Goal: Contribute content: Add original content to the website for others to see

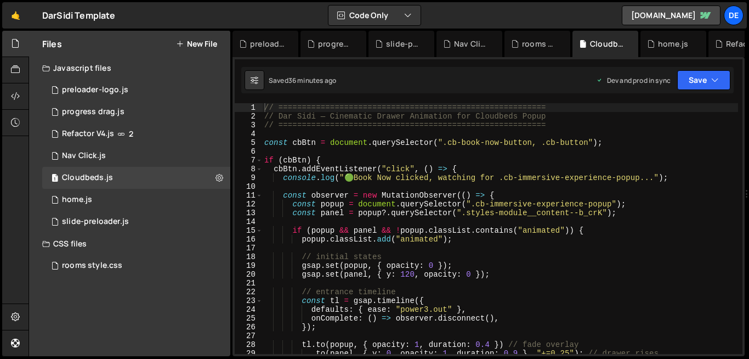
type textarea "const observer = new MutationObserver(() => {"
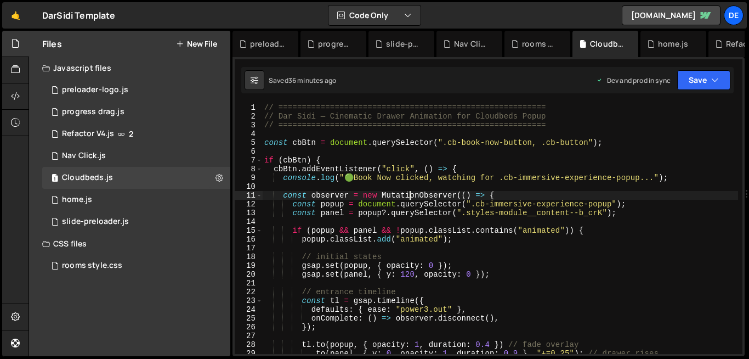
click at [411, 196] on div "// ========================================================= // Dar Sidi — Cine…" at bounding box center [500, 237] width 476 height 268
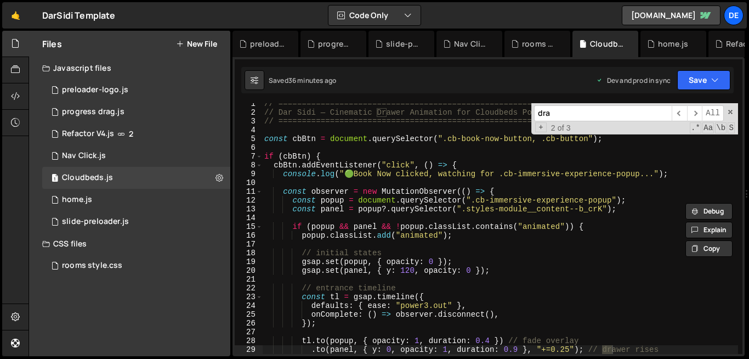
scroll to position [4, 0]
type input "draw"
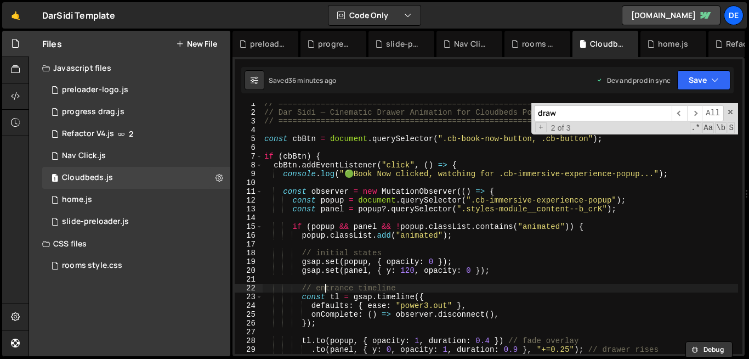
click at [327, 286] on div "// ========================================================= // Dar Sidi — Cine…" at bounding box center [500, 233] width 476 height 268
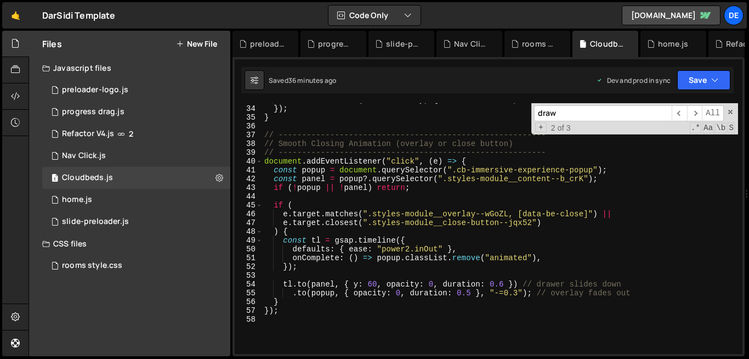
scroll to position [294, 0]
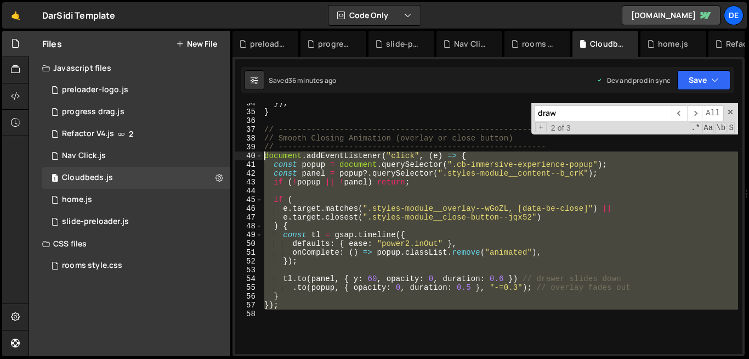
drag, startPoint x: 298, startPoint y: 312, endPoint x: 246, endPoint y: 157, distance: 163.6
click at [246, 157] on div "// entrance timeline 34 35 36 37 38 39 40 41 42 43 44 45 46 47 48 49 50 51 52 5…" at bounding box center [489, 228] width 508 height 251
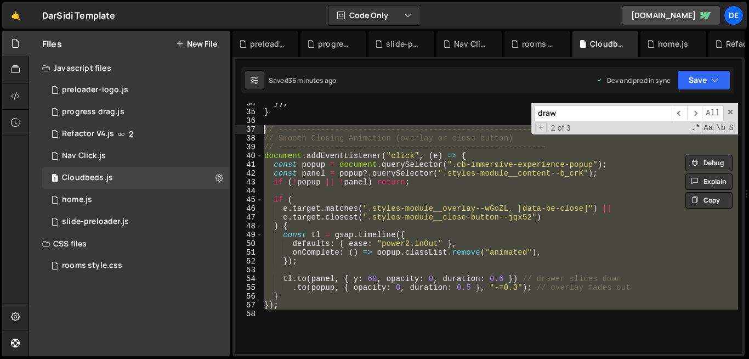
click at [265, 130] on div "}) ; } // --------------------------------------------------------- // Smooth C…" at bounding box center [500, 233] width 476 height 268
type textarea "// --------------------------------------------------------- // Smooth Closing …"
paste textarea
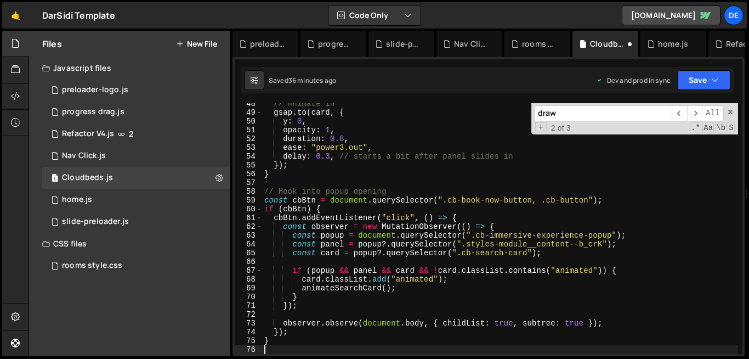
scroll to position [416, 0]
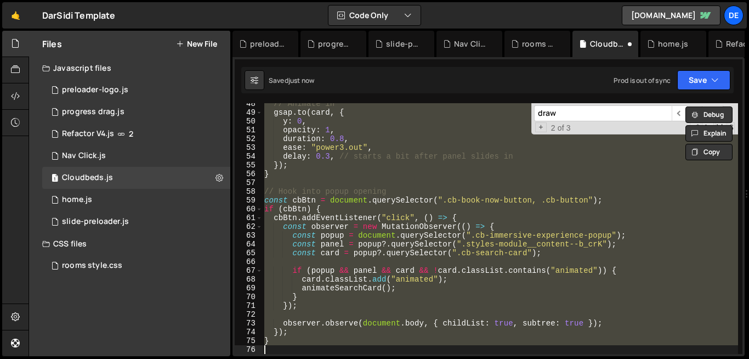
type textarea "});"
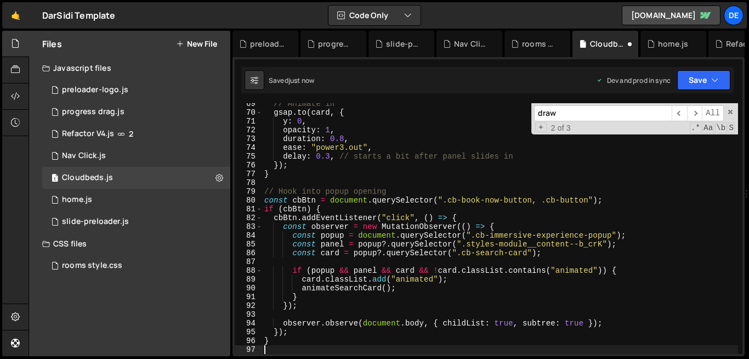
scroll to position [601, 0]
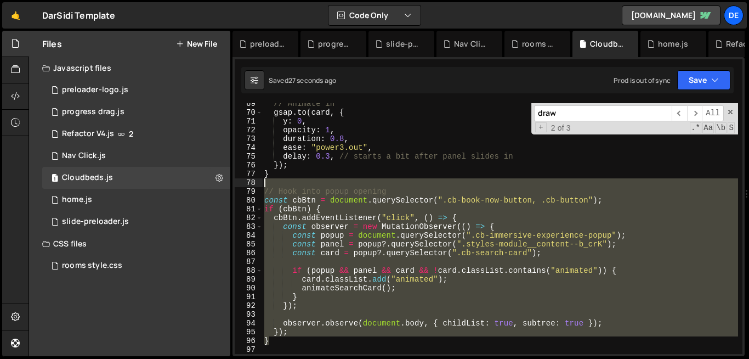
drag, startPoint x: 277, startPoint y: 343, endPoint x: 262, endPoint y: 189, distance: 154.9
click at [262, 189] on div "69 70 71 72 73 74 75 76 77 78 79 80 81 82 83 84 85 86 87 88 89 90 91 92 93 94 9…" at bounding box center [489, 228] width 508 height 251
type textarea "// Hook into popup opening const cbBtn = document.querySelector(".cb-book-now-b…"
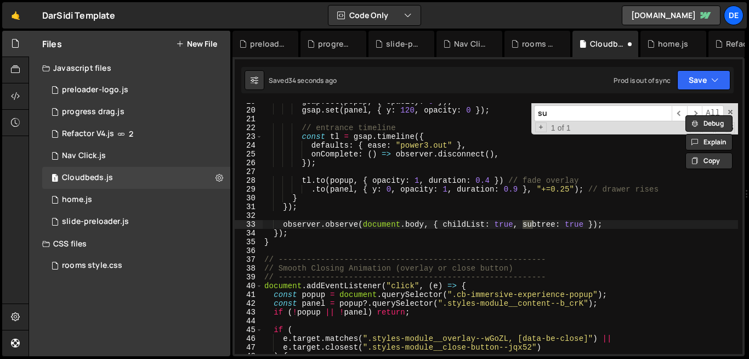
scroll to position [165, 0]
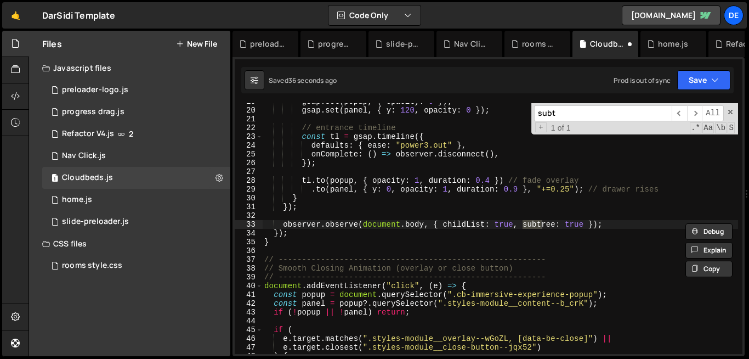
type input "subt"
click at [295, 245] on div "gsap . set ( popup , { opacity : 0 }) ; gsap . set ( panel , { y : 120 , opacit…" at bounding box center [500, 231] width 476 height 268
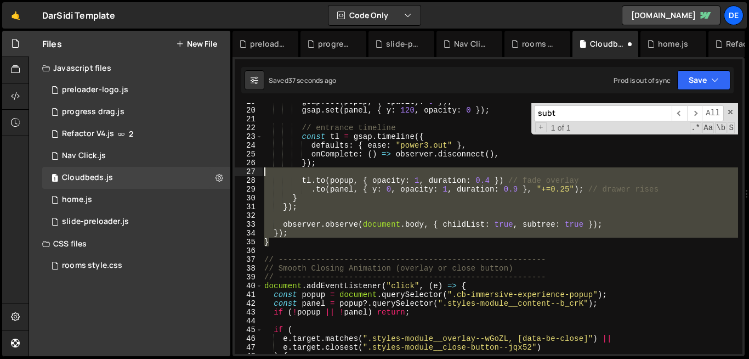
drag, startPoint x: 295, startPoint y: 245, endPoint x: 275, endPoint y: 164, distance: 83.6
click at [275, 164] on div "gsap . set ( popup , { opacity : 0 }) ; gsap . set ( panel , { y : 120 , opacit…" at bounding box center [500, 231] width 476 height 268
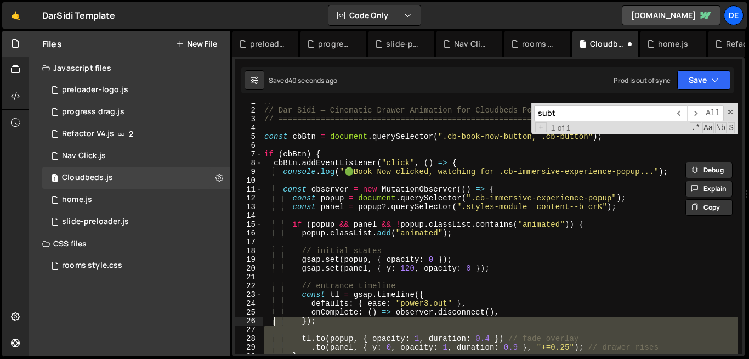
scroll to position [6, 0]
click at [261, 136] on div "5" at bounding box center [249, 136] width 28 height 9
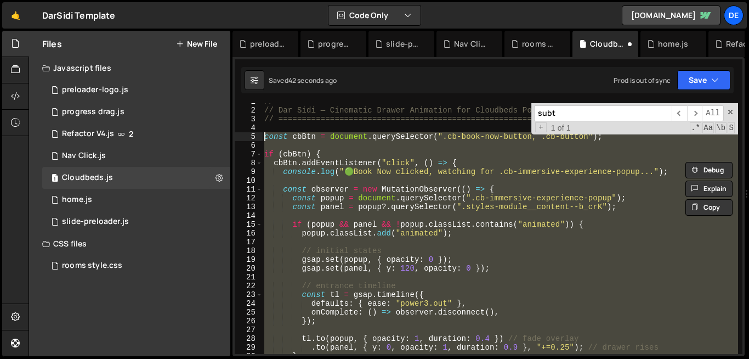
click at [263, 136] on div "// ========================================================= // Dar Sidi — Cine…" at bounding box center [500, 231] width 476 height 268
paste textarea "}"
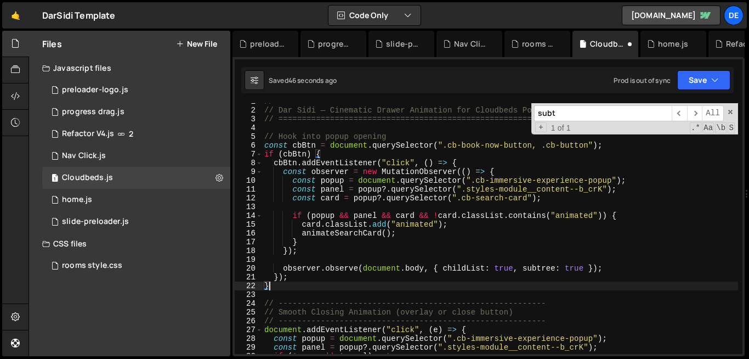
type textarea "}); }"
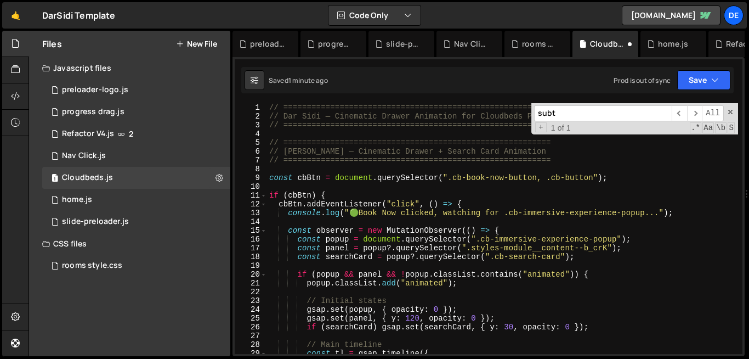
scroll to position [0, 0]
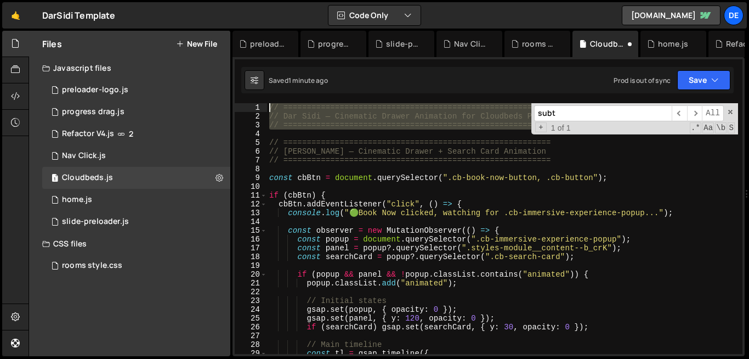
drag, startPoint x: 286, startPoint y: 132, endPoint x: 262, endPoint y: 108, distance: 33.8
click at [262, 108] on div "1 2 3 4 5 6 7 8 9 10 11 12 13 14 15 16 17 18 19 20 21 22 23 24 25 26 27 28 29 3…" at bounding box center [489, 228] width 508 height 251
type textarea "// ========================================================= // Dar Sidi — Cine…"
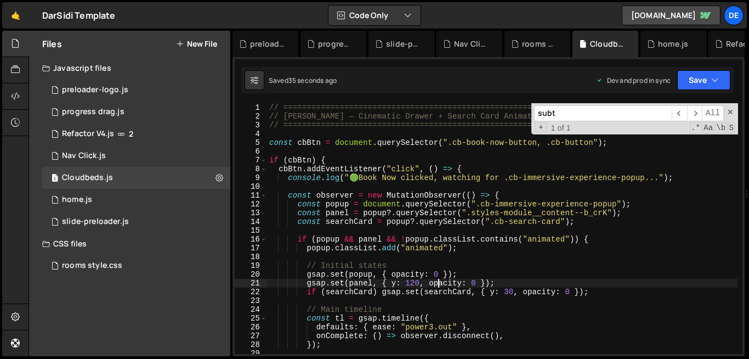
click at [437, 279] on div "// ========================================================= // Dar Sidi — Cine…" at bounding box center [502, 237] width 471 height 268
type textarea "gsap.set(panel, { y: 120, opacity: 0 });"
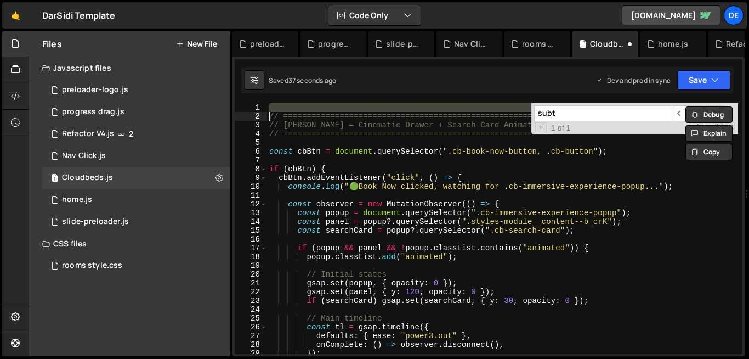
type textarea "// ========================================================="
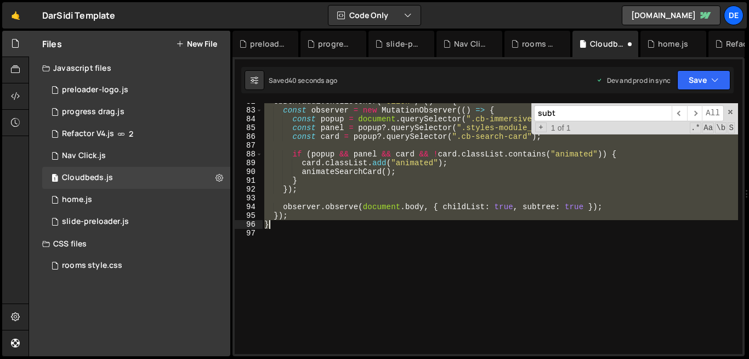
scroll to position [718, 0]
type textarea "}"
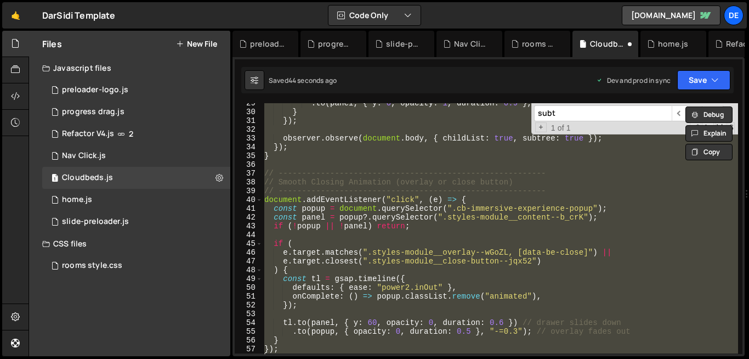
scroll to position [243, 0]
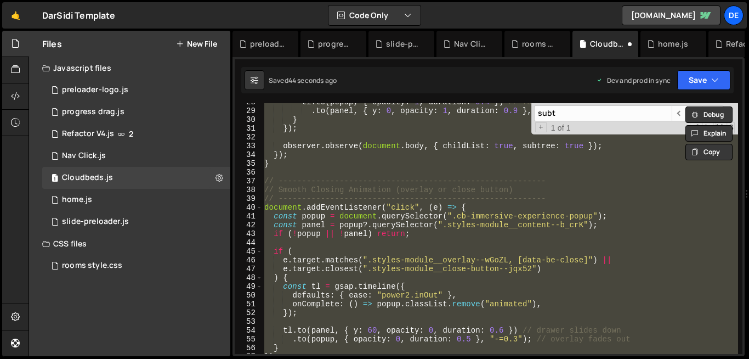
click at [437, 279] on div "tl . to ( popup , { opacity : 1 , duration : 0.4 }) // fade overlay . to ( pane…" at bounding box center [500, 228] width 476 height 251
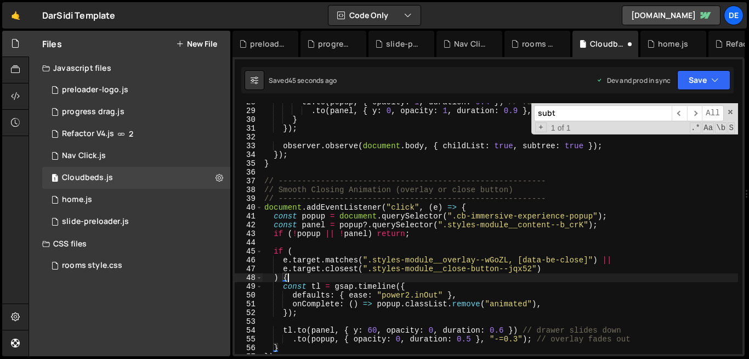
scroll to position [380, 0]
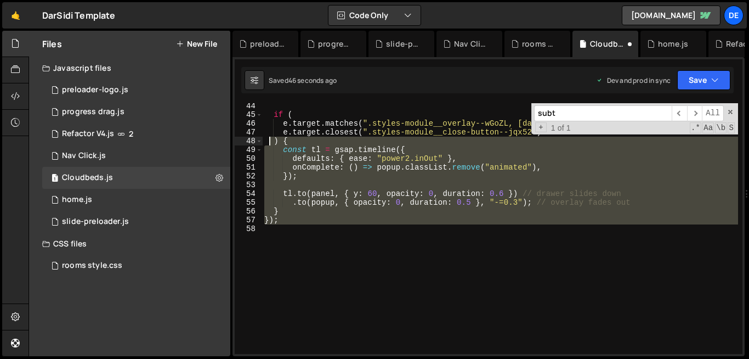
drag, startPoint x: 303, startPoint y: 233, endPoint x: 268, endPoint y: 142, distance: 97.4
click at [268, 142] on div "if ( e . target . matches ( ".styles-module__overlay--wGoZL, [data-be-close]" )…" at bounding box center [500, 236] width 476 height 268
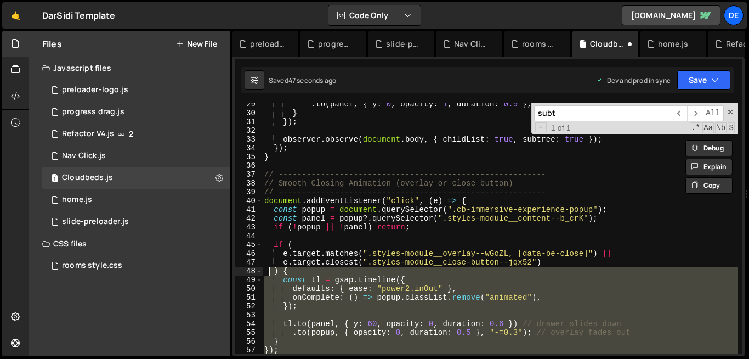
scroll to position [249, 0]
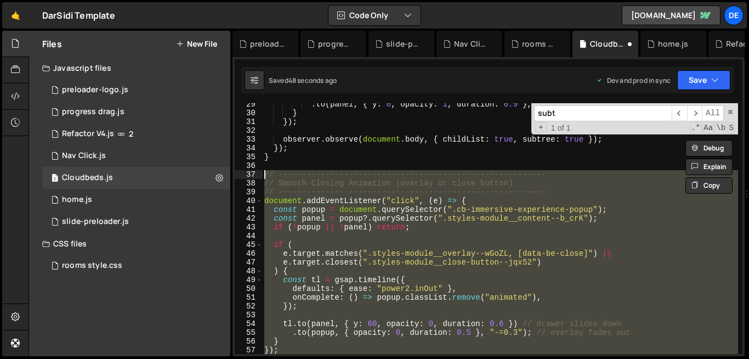
click at [264, 177] on div ". to ( panel , { y : 0 , opacity : 1 , duration : 0.9 } , "+=0.25" ) ; // drawe…" at bounding box center [500, 234] width 476 height 268
type textarea "// --------------------------------------------------------- // Smooth Closing …"
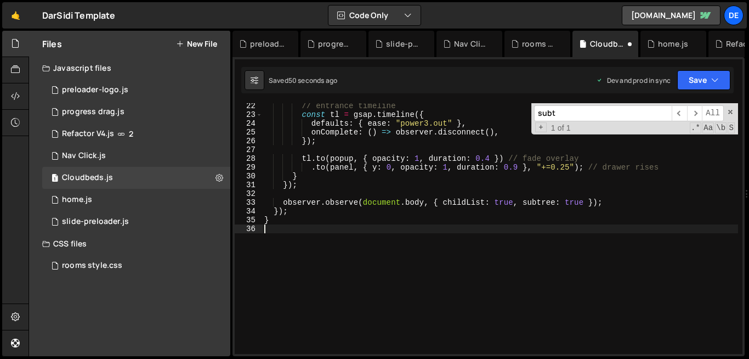
scroll to position [187, 0]
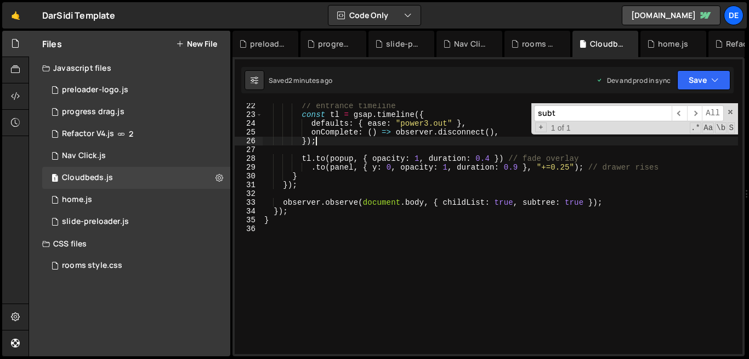
click at [419, 142] on div "// entrance timeline const tl = gsap . timeline ({ defaults : { ease : "power3.…" at bounding box center [500, 236] width 476 height 268
type textarea "}"
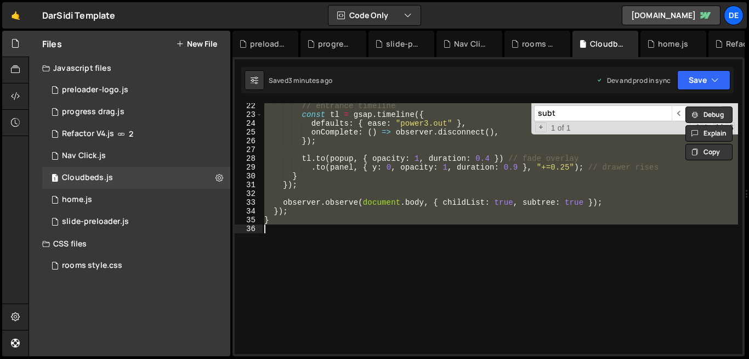
paste textarea
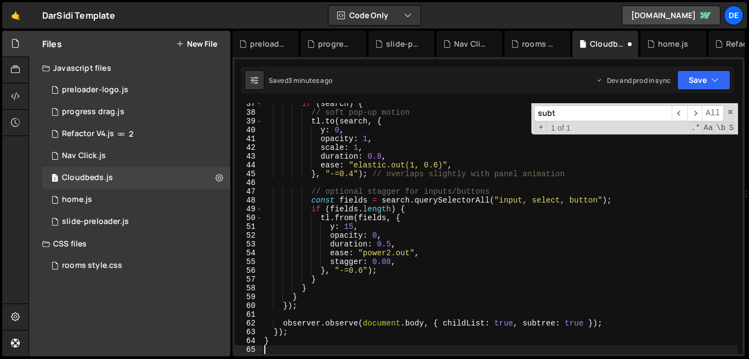
scroll to position [320, 0]
click at [486, 196] on div "if ( search ) { // soft pop-up motion tl . to ( search , { y : 0 , opacity : 1 …" at bounding box center [500, 233] width 476 height 268
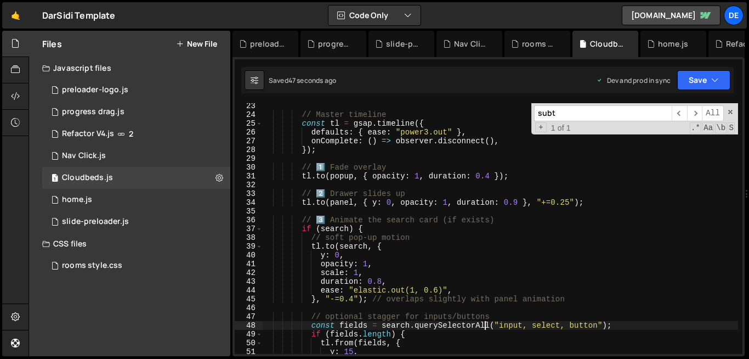
scroll to position [195, 0]
click at [383, 280] on div "// Master timeline const tl = gsap . timeline ({ defaults : { ease : "power3.ou…" at bounding box center [500, 235] width 476 height 268
click at [450, 326] on div "// Master timeline const tl = gsap . timeline ({ defaults : { ease : "power3.ou…" at bounding box center [500, 235] width 476 height 268
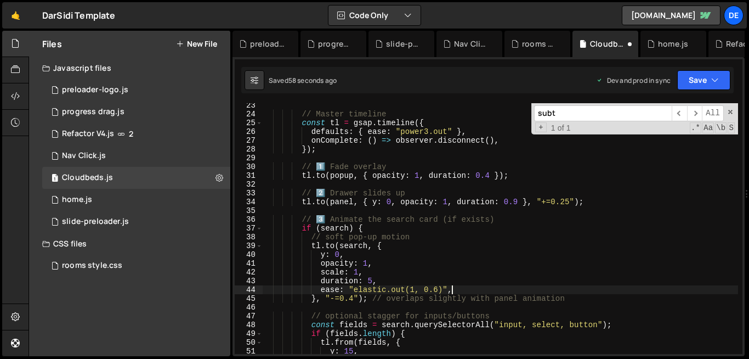
click at [604, 288] on div "// Master timeline const tl = gsap . timeline ({ defaults : { ease : "power3.ou…" at bounding box center [500, 235] width 476 height 268
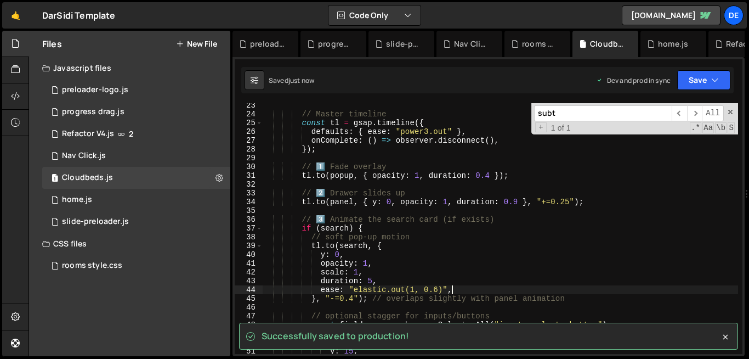
type textarea "ease: "elastic.out(1, 0.6)","
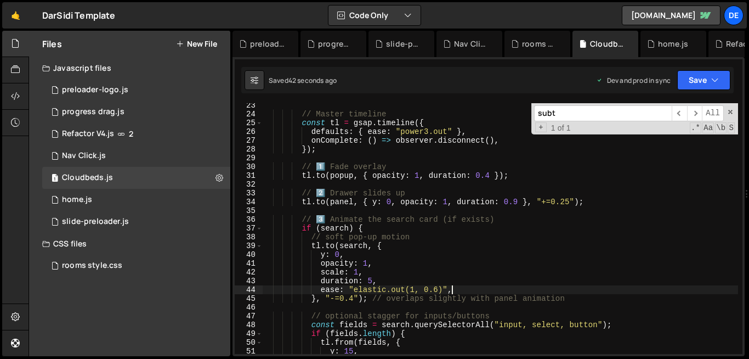
click at [375, 185] on div "// Master timeline const tl = gsap . timeline ({ defaults : { ease : "power3.ou…" at bounding box center [500, 235] width 476 height 268
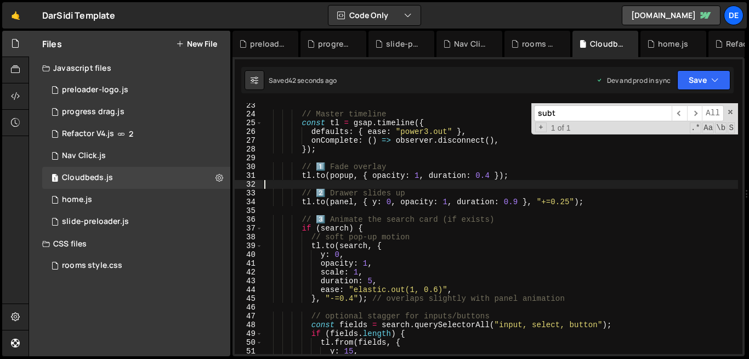
scroll to position [0, 0]
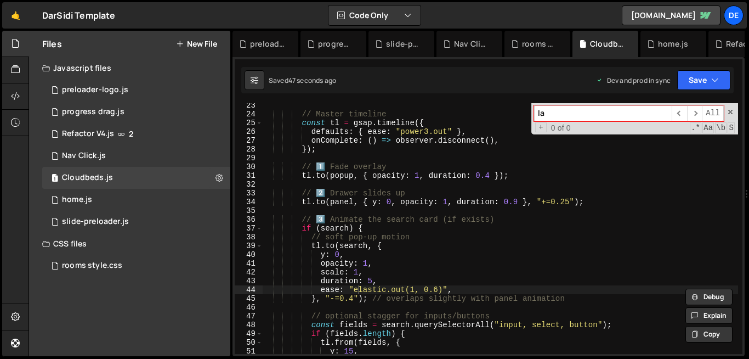
type input "l"
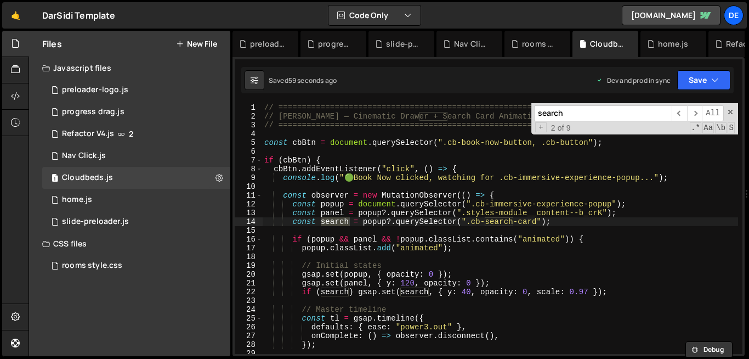
type input "search"
drag, startPoint x: 487, startPoint y: 221, endPoint x: 537, endPoint y: 223, distance: 50.6
click at [537, 223] on div "// ========================================================= // Dar Sidi — Cine…" at bounding box center [500, 237] width 476 height 268
type textarea "const search = popup?.querySelector(".cb-landing-page");"
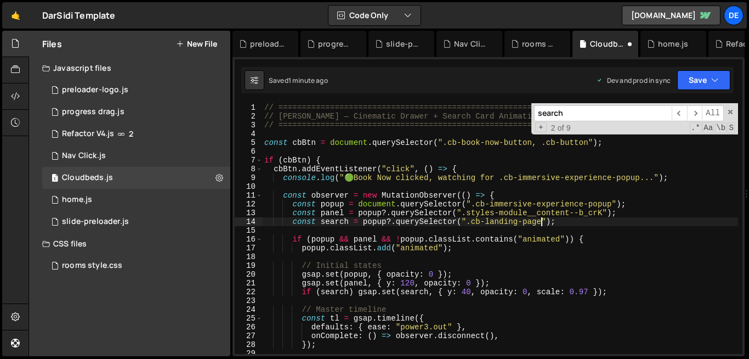
click at [539, 112] on input "search" at bounding box center [603, 113] width 138 height 16
click at [580, 112] on input "cb-search" at bounding box center [603, 113] width 138 height 16
type input "cb-search"
click at [571, 226] on div "// ========================================================= // Dar Sidi — Cine…" at bounding box center [500, 237] width 476 height 268
click at [390, 221] on div "// ========================================================= // Dar Sidi — Cine…" at bounding box center [500, 237] width 476 height 268
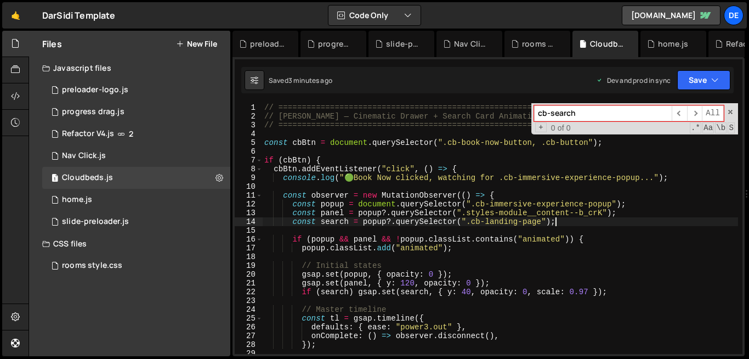
type textarea "}"
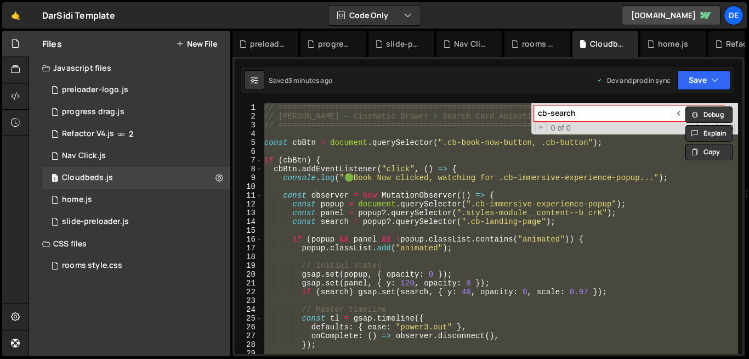
scroll to position [0, 0]
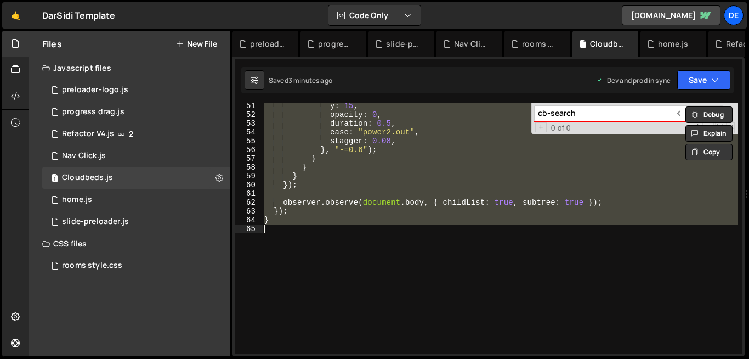
paste textarea
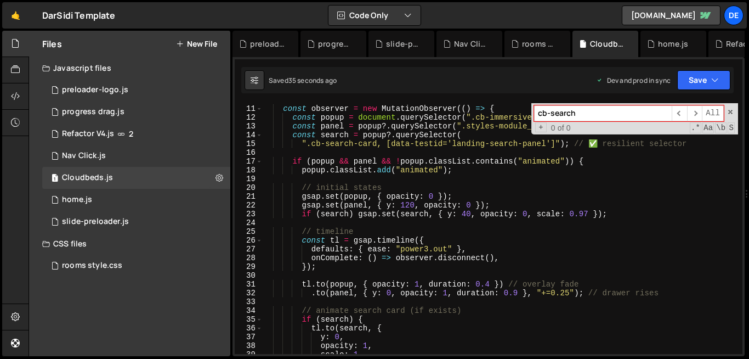
scroll to position [87, 0]
drag, startPoint x: 477, startPoint y: 285, endPoint x: 491, endPoint y: 284, distance: 13.2
click at [491, 284] on div "const observer = new MutationObserver (( ) => { const popup = document . queryS…" at bounding box center [500, 229] width 476 height 268
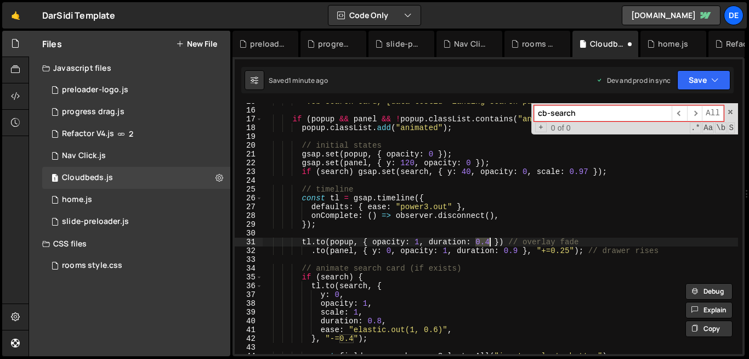
scroll to position [135, 0]
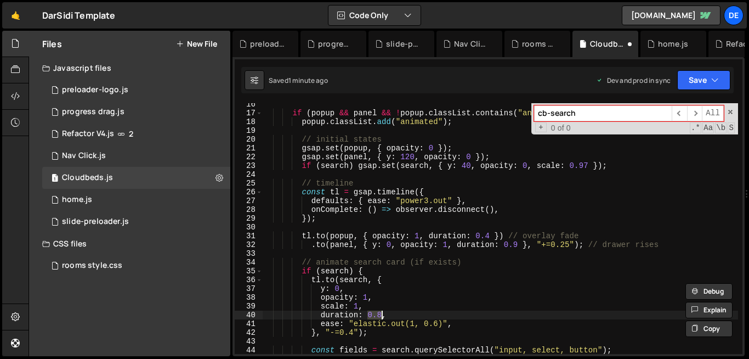
drag, startPoint x: 369, startPoint y: 314, endPoint x: 377, endPoint y: 315, distance: 8.8
click at [377, 315] on div "if ( popup && panel && ! popup . classList . contains ( "animated" )) { popup .…" at bounding box center [500, 234] width 476 height 268
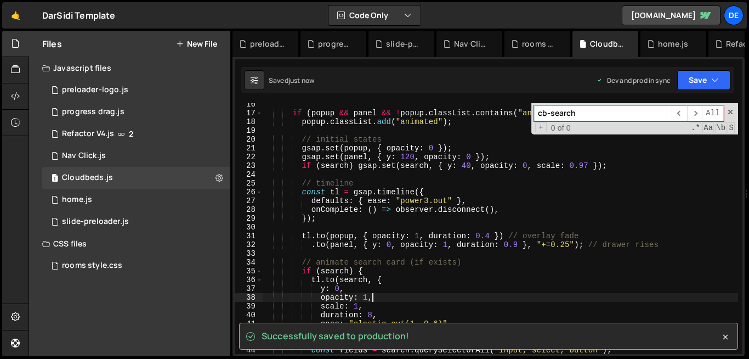
click at [455, 296] on div "if ( popup && panel && ! popup . classList . contains ( "animated" )) { popup .…" at bounding box center [500, 234] width 476 height 268
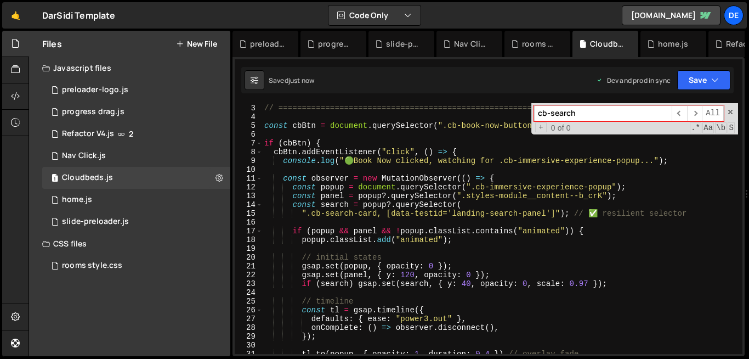
scroll to position [5, 0]
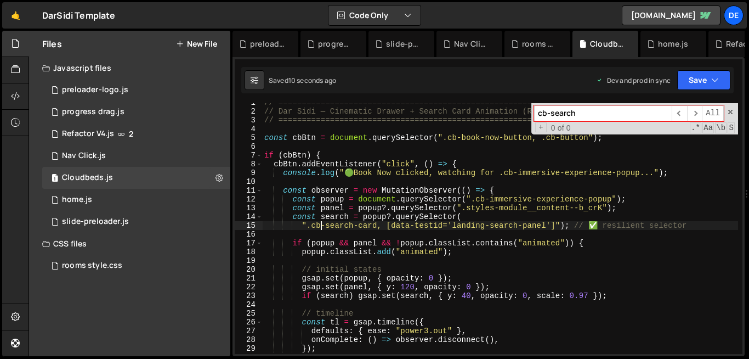
click at [319, 226] on div "// ========================================================= // Dar Sidi — Cine…" at bounding box center [500, 232] width 476 height 268
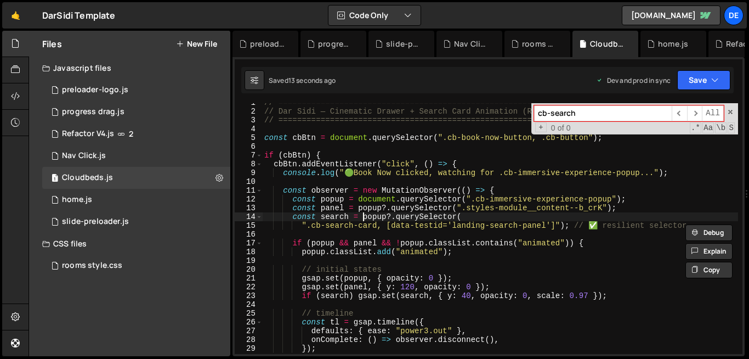
click at [364, 217] on div "// ========================================================= // Dar Sidi — Cine…" at bounding box center [500, 232] width 476 height 268
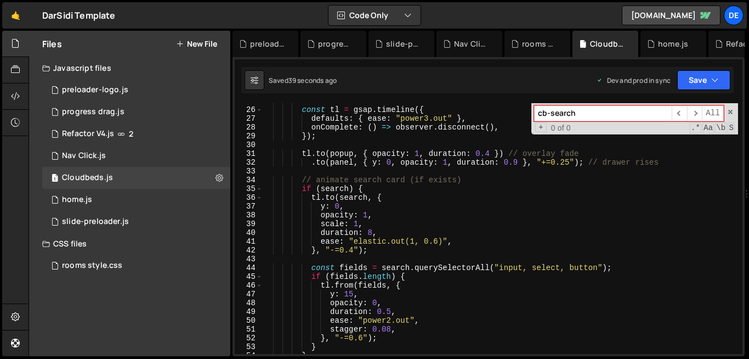
scroll to position [215, 0]
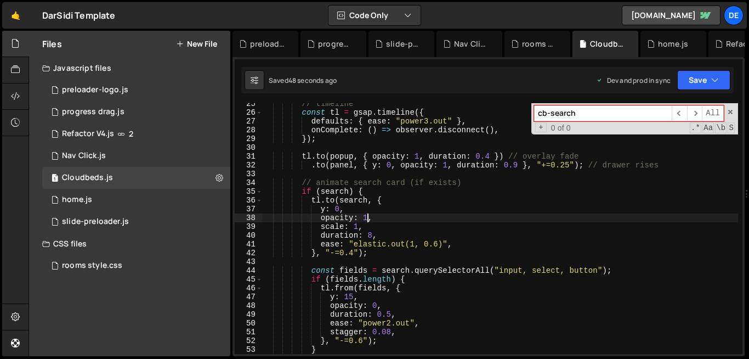
click at [369, 219] on div "// timeline const tl = gsap . timeline ({ defaults : { ease : "power3.out" } , …" at bounding box center [500, 233] width 476 height 268
type textarea "opacity: 1,"
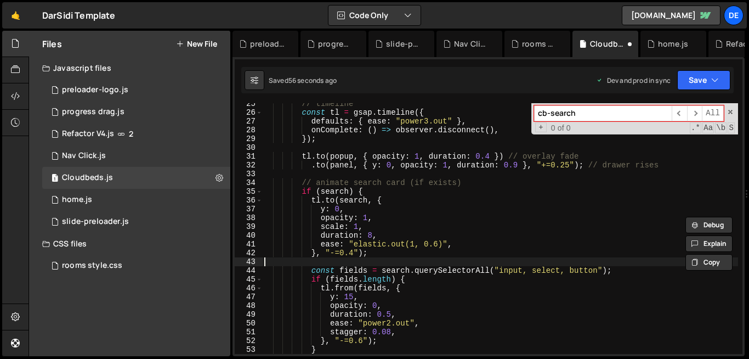
click at [403, 263] on div "// timeline const tl = gsap . timeline ({ defaults : { ease : "power3.out" } , …" at bounding box center [500, 233] width 476 height 268
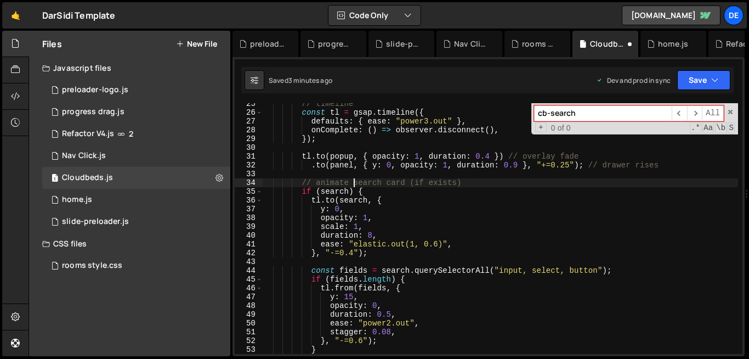
click at [356, 179] on div "// timeline const tl = gsap . timeline ({ defaults : { ease : "power3.out" } , …" at bounding box center [500, 233] width 476 height 268
type textarea "}"
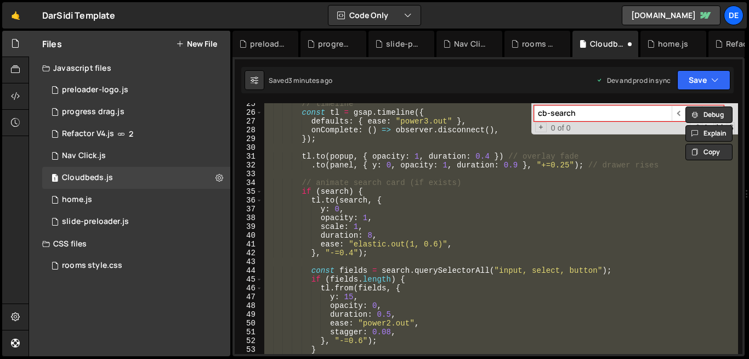
paste textarea
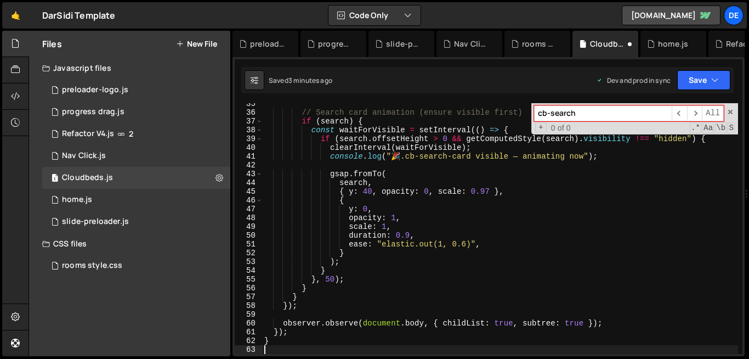
scroll to position [302, 0]
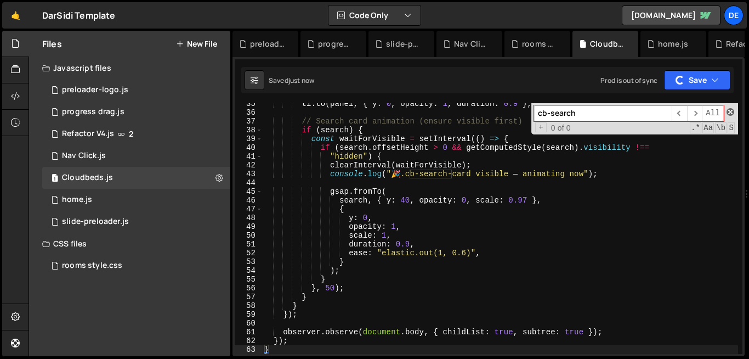
click at [732, 113] on span at bounding box center [731, 112] width 8 height 8
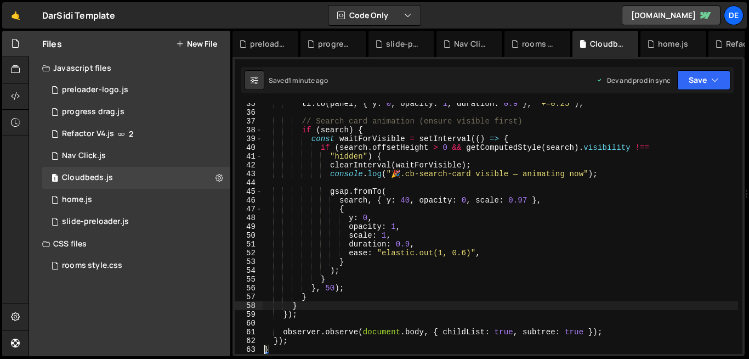
click at [370, 302] on div "tl . to ( panel , { y : 0 , opacity : 1 , duration : 0.9 } , "+=0.25" ) ; // Se…" at bounding box center [500, 233] width 476 height 268
type textarea "}"
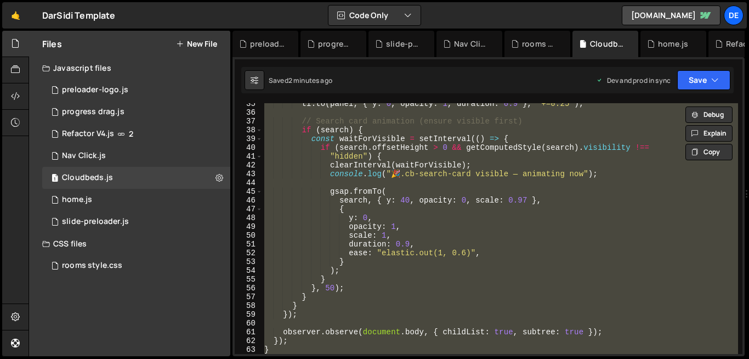
paste textarea
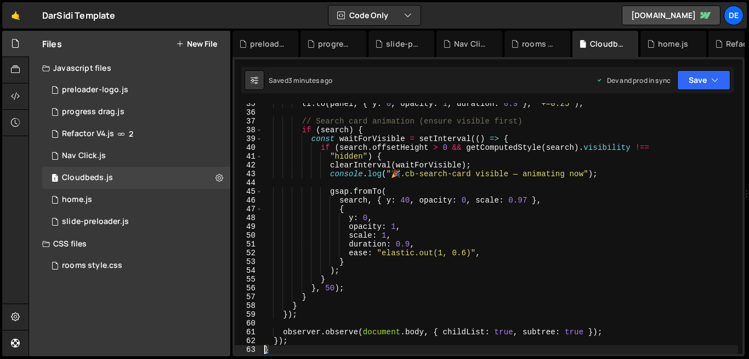
click at [411, 152] on div "tl . to ( panel , { y : 0 , opacity : 1 , duration : 0.9 } , "+=0.25" ) ; // Se…" at bounding box center [500, 233] width 476 height 268
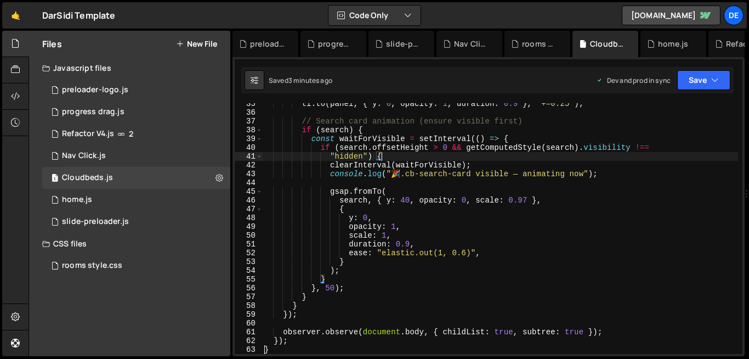
type textarea "}"
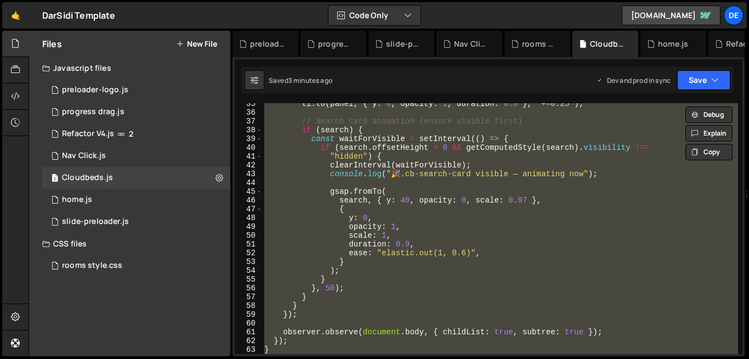
paste textarea
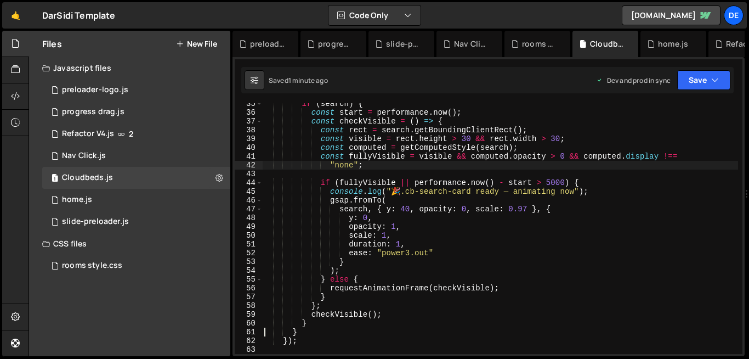
click at [369, 165] on div "if ( search ) { const start = performance . now ( ) ; const checkVisible = ( ) …" at bounding box center [500, 233] width 476 height 268
type textarea "}"
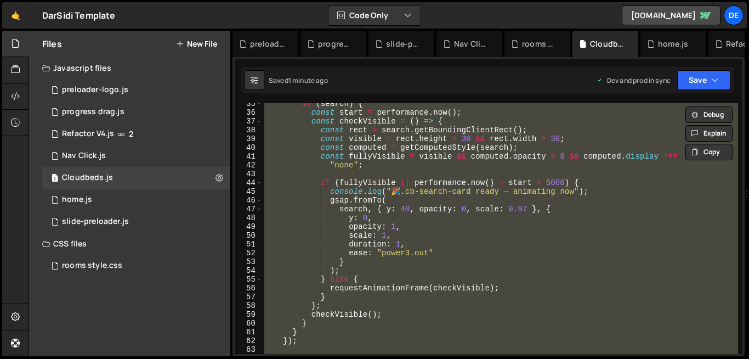
paste textarea
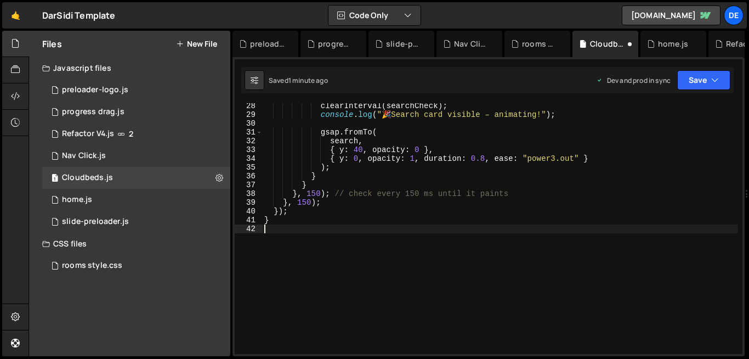
scroll to position [239, 0]
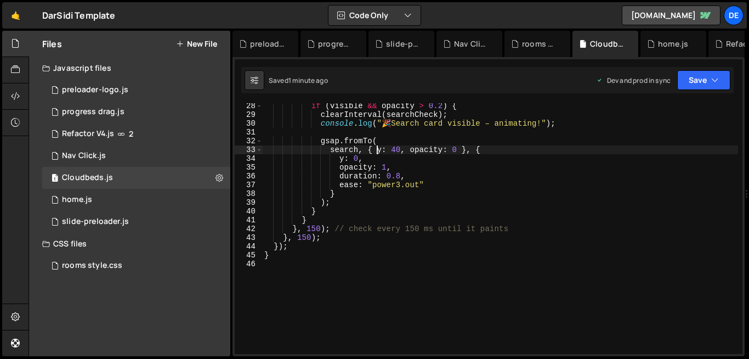
click at [375, 148] on div "if ( visible && opacity > 0.2 ) { clearInterval ( searchCheck ) ; console . log…" at bounding box center [500, 236] width 476 height 268
type textarea "}"
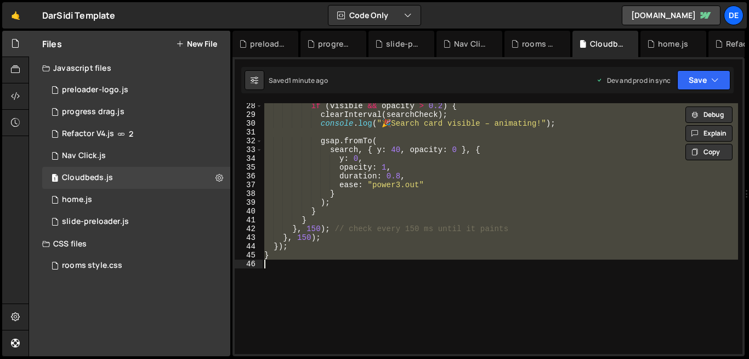
paste textarea
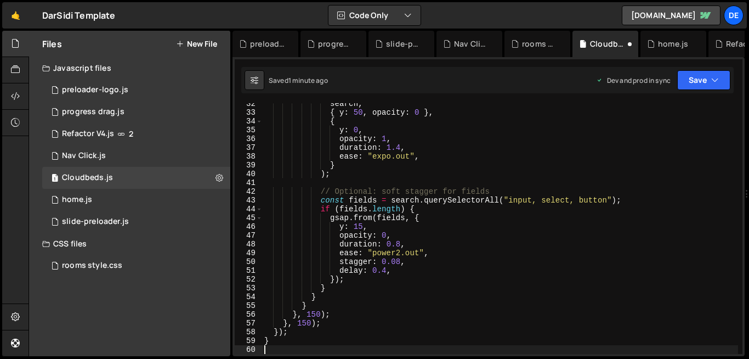
scroll to position [276, 0]
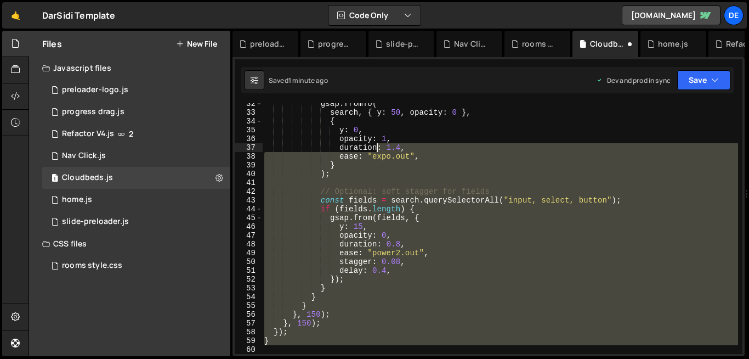
click at [375, 148] on div "gsap . fromTo ( search , { y : 50 , opacity : 0 } , { y : 0 , opacity : 1 , dur…" at bounding box center [500, 233] width 476 height 268
click at [448, 341] on div "gsap . fromTo ( search , { y : 50 , opacity : 0 } , { y : 0 , opacity : 1 , dur…" at bounding box center [500, 228] width 476 height 251
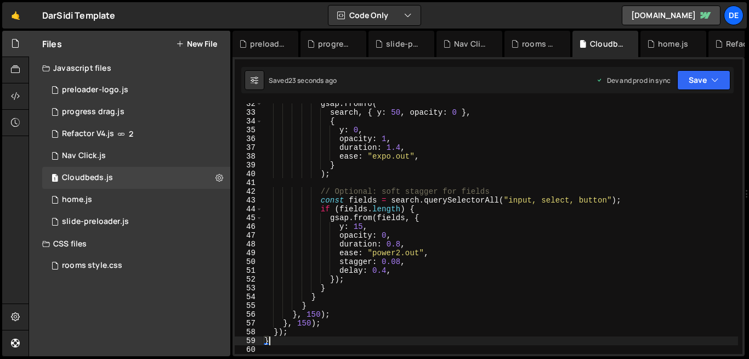
type textarea "}"
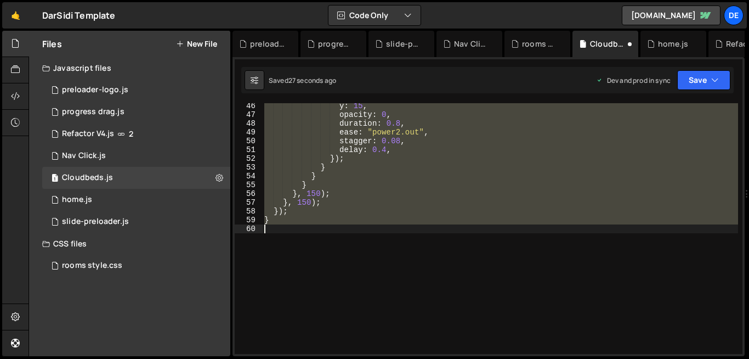
scroll to position [397, 0]
click at [448, 341] on div "y : 15 , opacity : 0 , duration : 0.8 , ease : "power2.out" , stagger : 0.08 , …" at bounding box center [500, 228] width 476 height 251
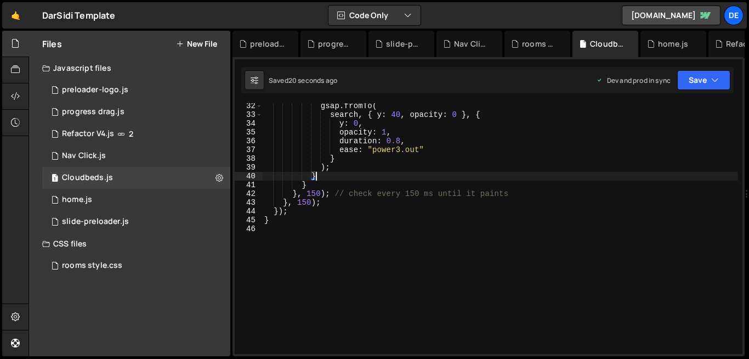
click at [367, 174] on div "gsap . fromTo ( search , { y : 40 , opacity : 0 } , { y : 0 , opacity : 1 , dur…" at bounding box center [500, 236] width 476 height 268
type textarea "}"
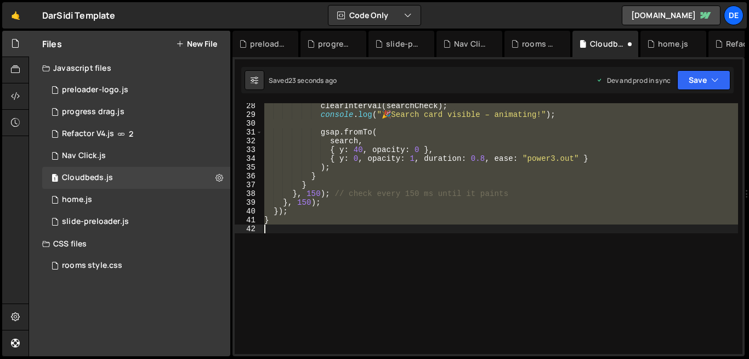
scroll to position [459, 0]
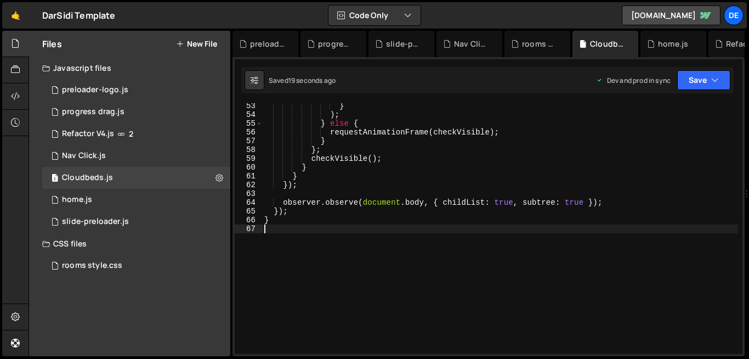
click at [432, 134] on div "} ) ; } else { requestAnimationFrame ( checkVisible ) ; } } ; checkVisible ( ) …" at bounding box center [500, 236] width 476 height 268
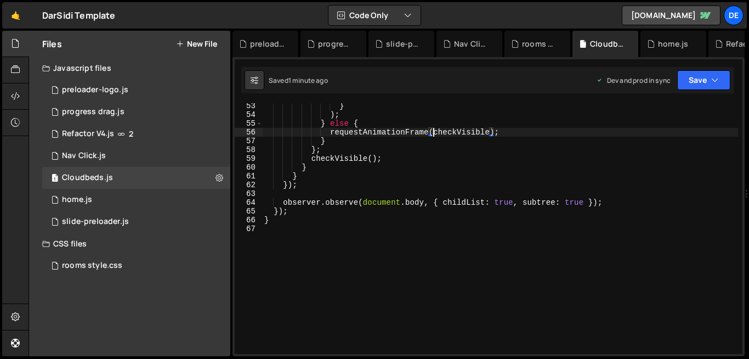
type textarea "}"
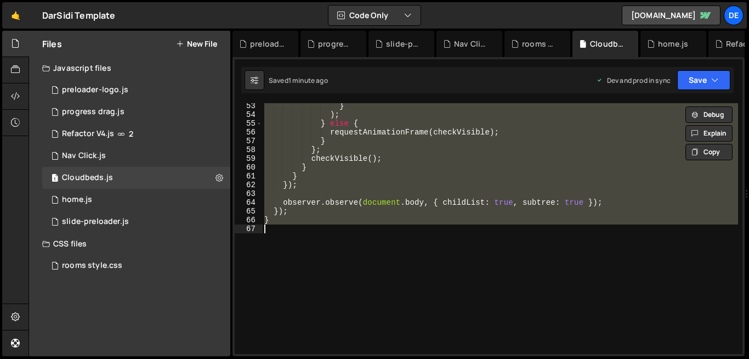
paste textarea
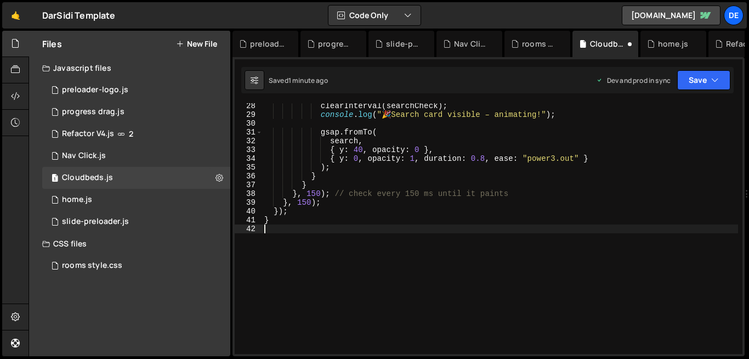
type textarea "}, 150); // check every 150 ms until it paints"
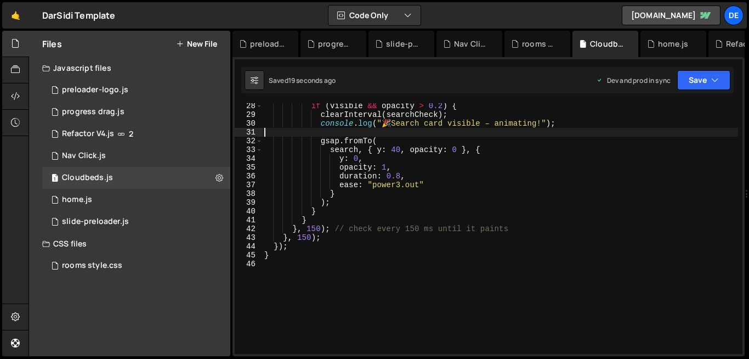
click at [374, 136] on div "if ( visible && opacity > 0.2 ) { clearInterval ( searchCheck ) ; console . log…" at bounding box center [500, 236] width 476 height 268
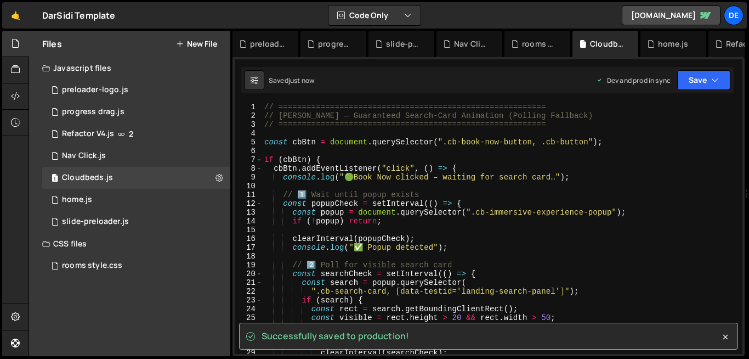
scroll to position [1, 0]
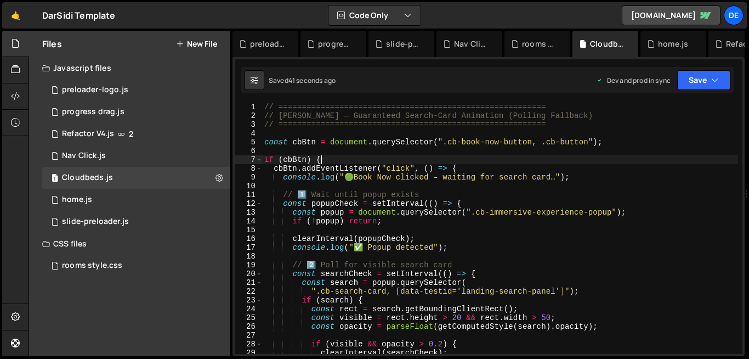
click at [374, 162] on div "// ========================================================= // Dar Sidi — Guar…" at bounding box center [500, 237] width 476 height 268
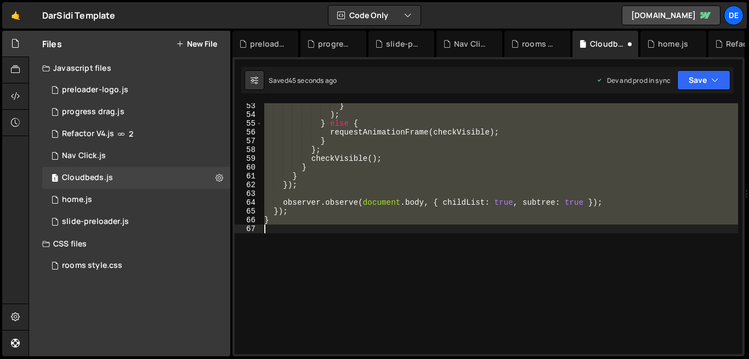
scroll to position [459, 0]
click at [391, 221] on div "} ) ; } else { requestAnimationFrame ( checkVisible ) ; } } ; checkVisible ( ) …" at bounding box center [500, 228] width 476 height 251
type textarea "}"
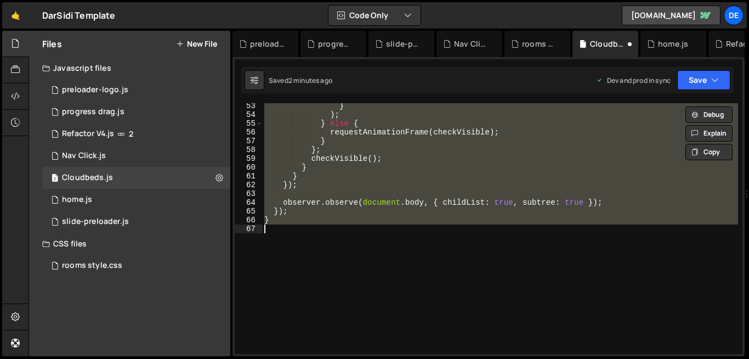
paste textarea
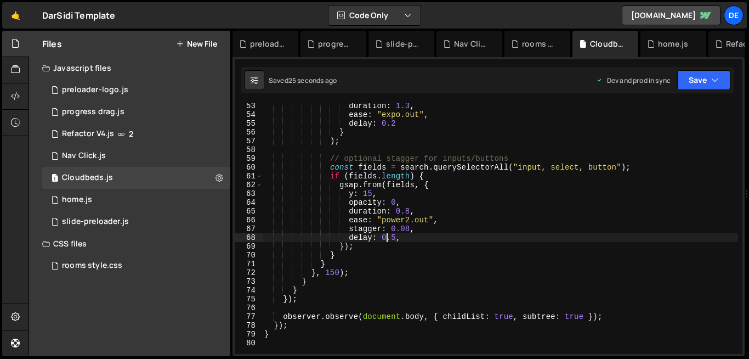
click at [388, 236] on div "duration : 1.3 , ease : "expo.out" , delay : 0.2 } ) ; // optional stagger for …" at bounding box center [500, 236] width 476 height 268
type textarea "delay: 0.5,"
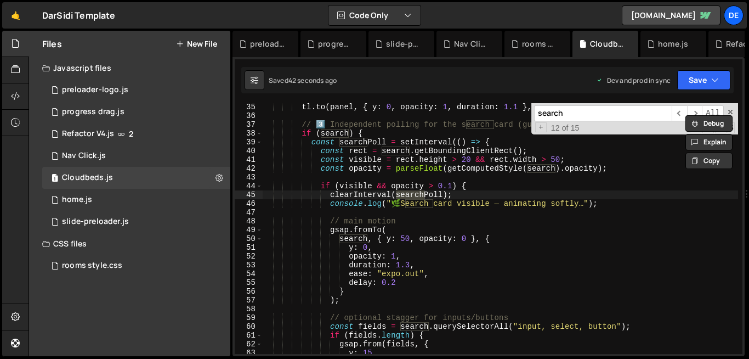
scroll to position [303, 0]
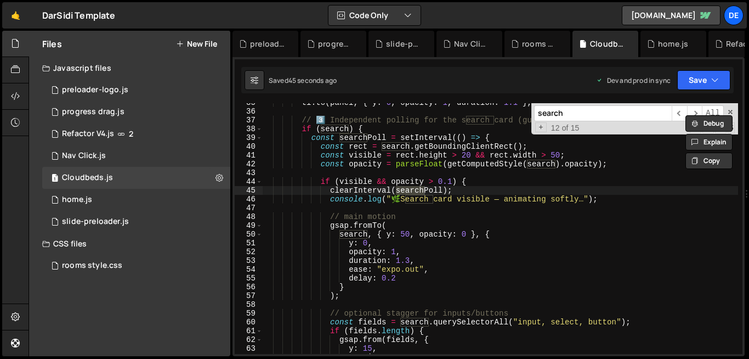
type input "search"
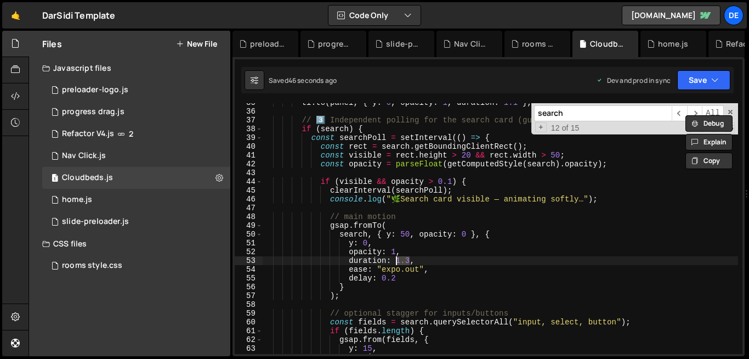
drag, startPoint x: 411, startPoint y: 260, endPoint x: 397, endPoint y: 263, distance: 14.0
click at [397, 263] on div "tl . to ( panel , { y : 0 , opacity : 1 , duration : 1.1 } , "+=0.25" ) ; // 3️…" at bounding box center [500, 232] width 476 height 268
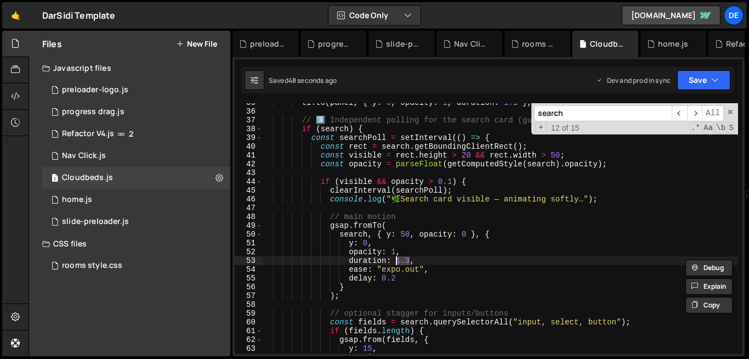
type textarea "duration: 6,"
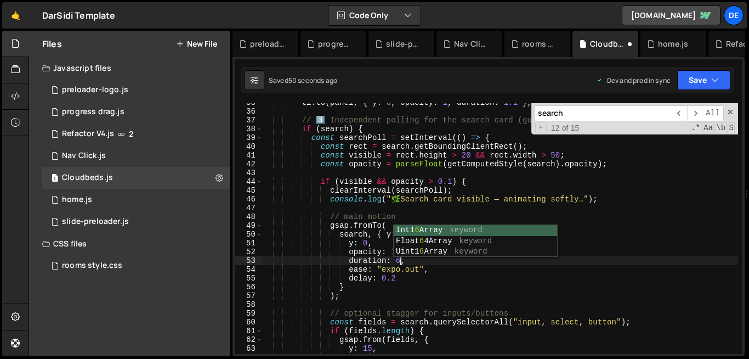
click at [403, 305] on div "tl . to ( panel , { y : 0 , opacity : 1 , duration : 1.1 } , "+=0.25" ) ; // 3️…" at bounding box center [500, 232] width 476 height 268
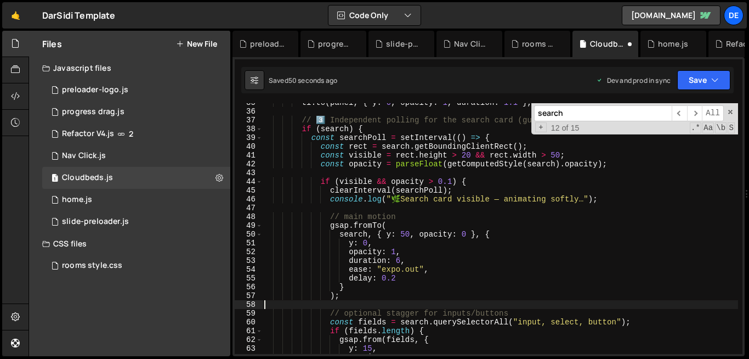
scroll to position [0, 0]
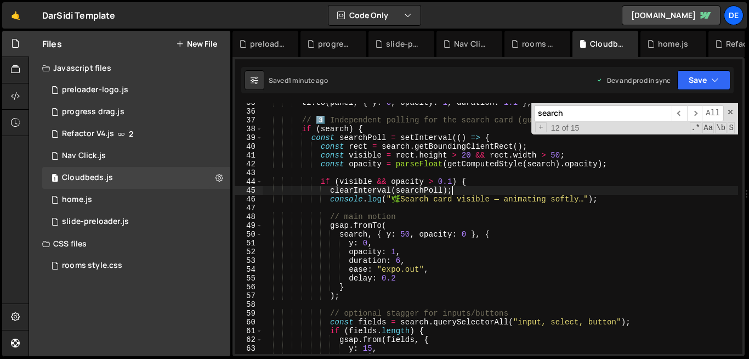
click at [456, 193] on div "tl . to ( panel , { y : 0 , opacity : 1 , duration : 1.1 } , "+=0.25" ) ; // 3️…" at bounding box center [500, 232] width 476 height 268
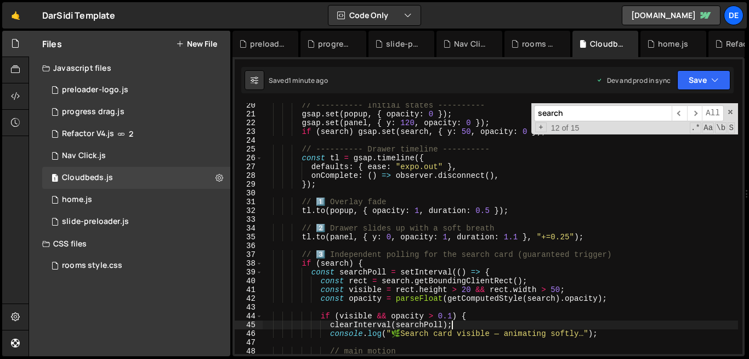
scroll to position [169, 0]
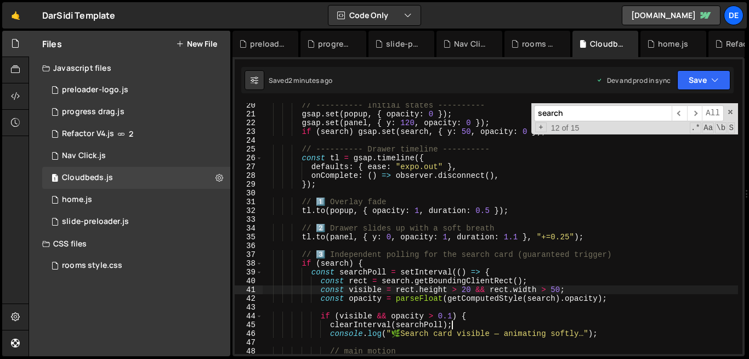
click at [399, 286] on div "// ---------- Initial states ---------- gsap . set ( popup , { opacity : 0 }) ;…" at bounding box center [500, 235] width 476 height 268
type textarea "}"
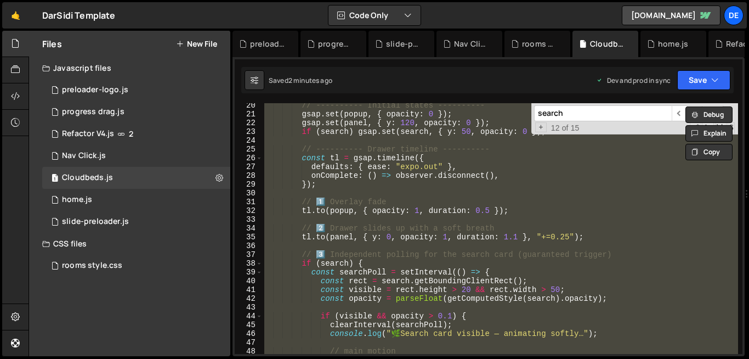
paste textarea
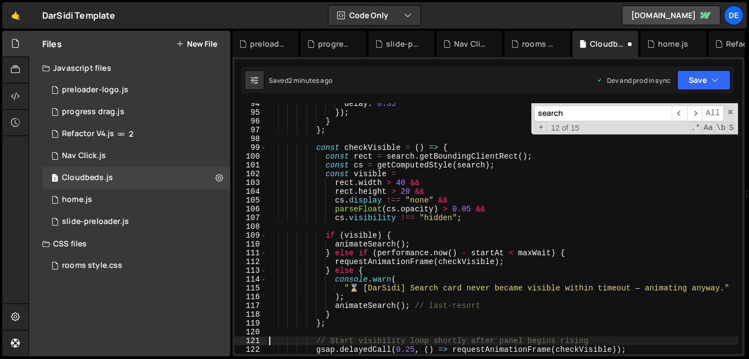
scroll to position [820, 0]
click at [525, 239] on div "delay : 0.35 }) ; } } ; const checkVisible = ( ) => { const rect = search . get…" at bounding box center [502, 233] width 471 height 268
type textarea "if (visible) {"
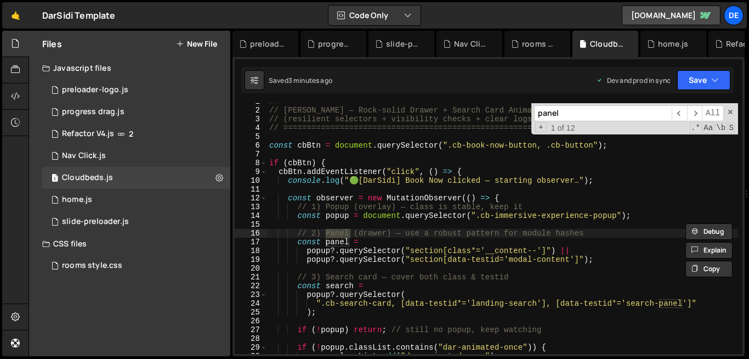
scroll to position [7, 0]
type input "panel"
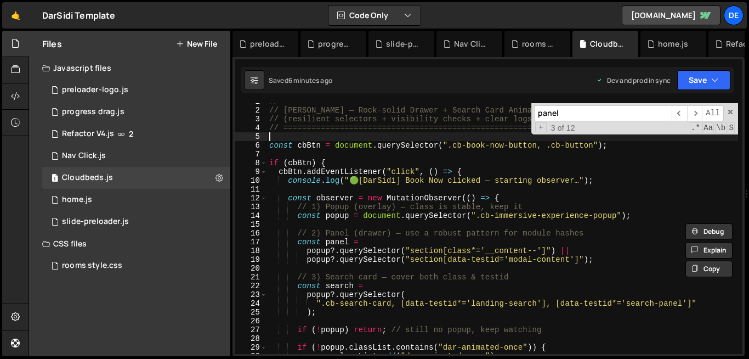
click at [383, 137] on div "// ========================================================= // Dar Sidi — Rock…" at bounding box center [502, 231] width 471 height 268
type textarea "}"
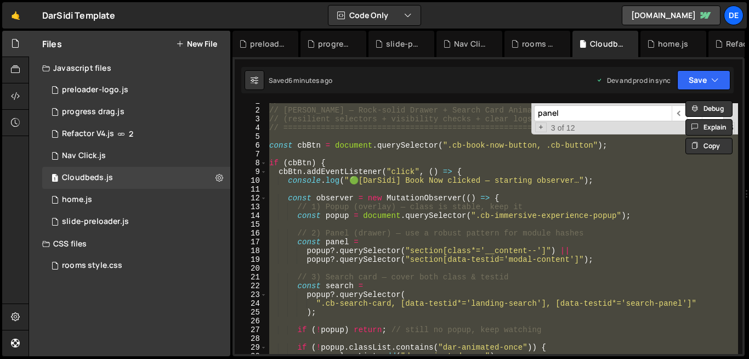
paste textarea
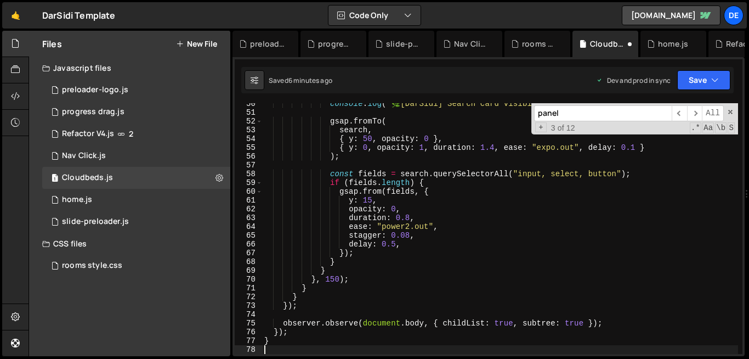
scroll to position [434, 0]
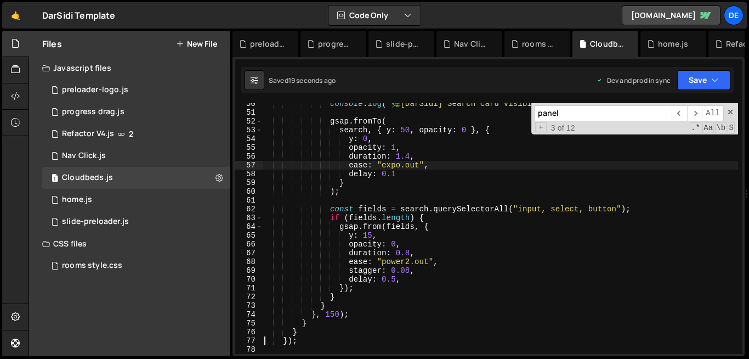
click at [363, 165] on div "console . log ( " 🌿 [DarSidi] Search card visible — animating softly…" ) ; gsap…" at bounding box center [500, 233] width 476 height 268
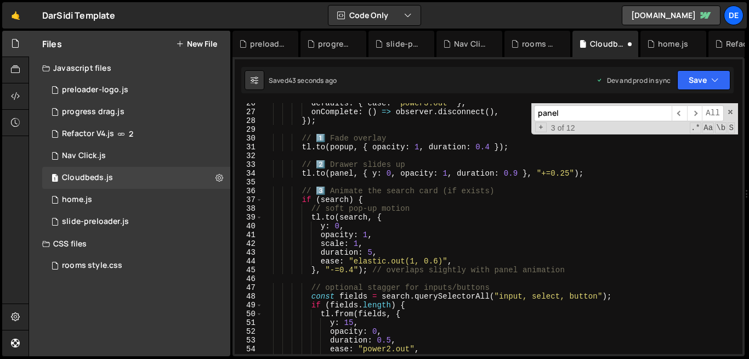
scroll to position [224, 0]
type textarea "const search = popup?.querySelector(".cb-landing-page");"
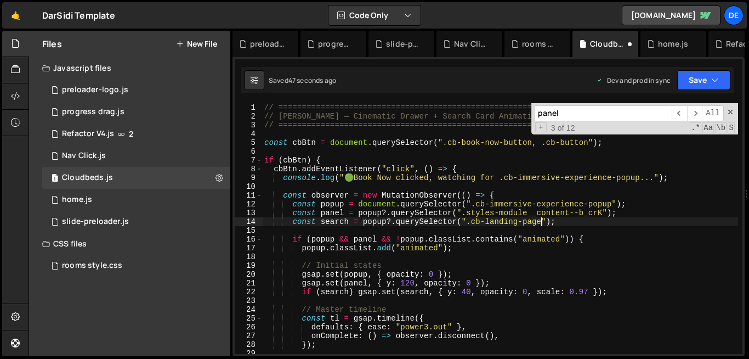
scroll to position [0, 0]
